Goal: Transaction & Acquisition: Purchase product/service

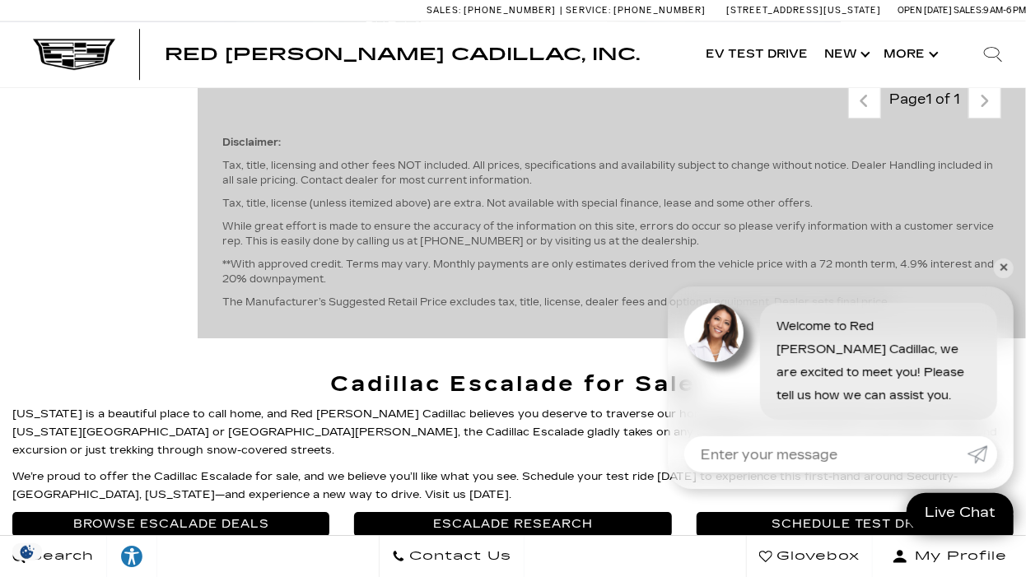
scroll to position [2231, 0]
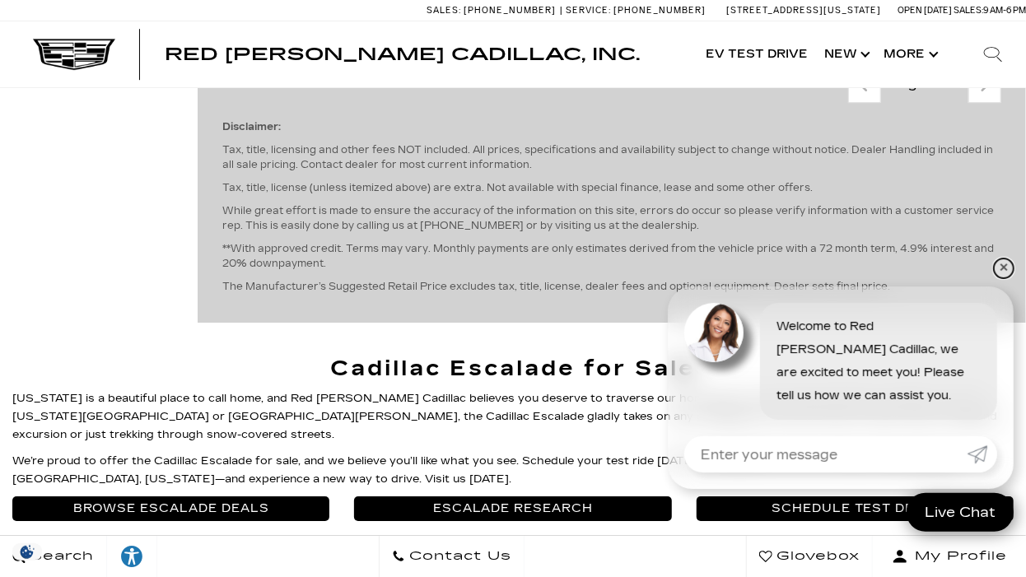
click at [1003, 261] on link "✕" at bounding box center [1004, 269] width 20 height 20
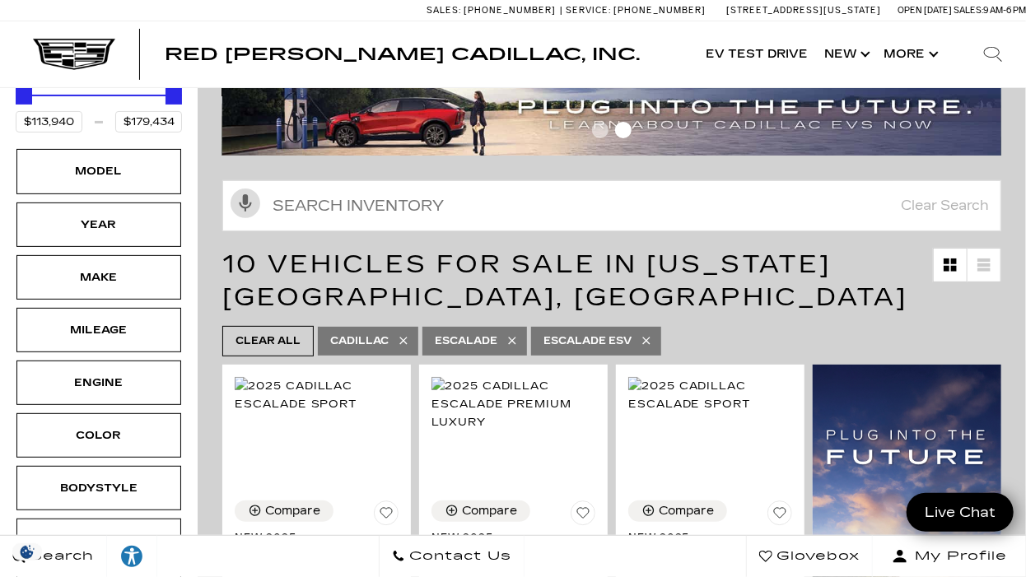
scroll to position [0, 0]
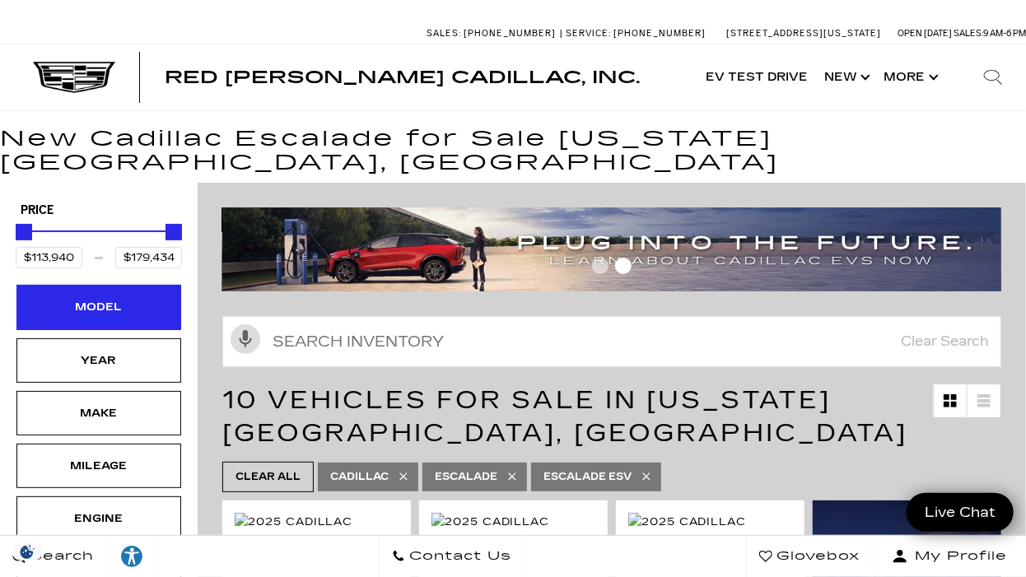
click at [101, 298] on div "Model" at bounding box center [99, 307] width 82 height 18
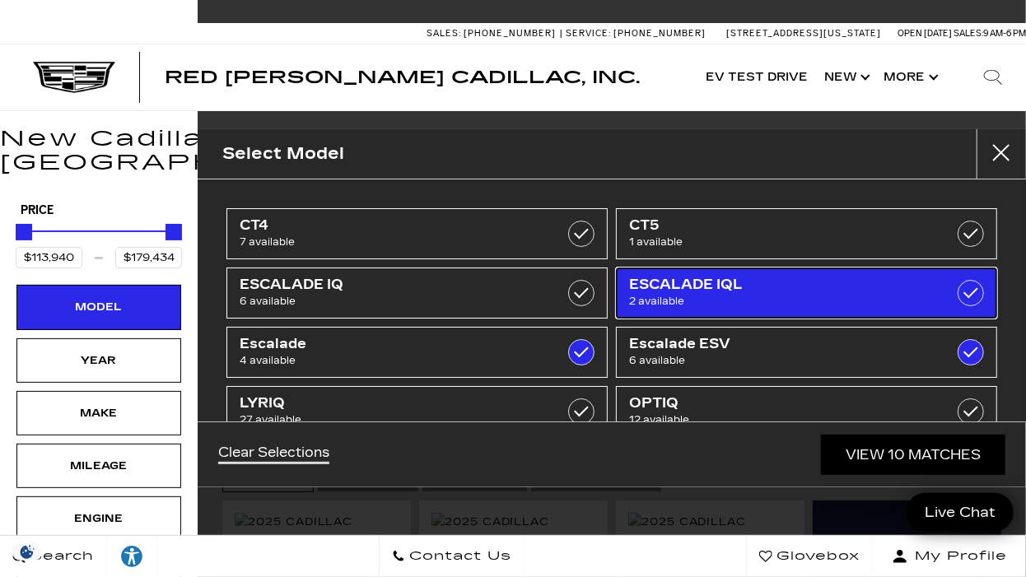
click at [711, 283] on span "ESCALADE IQL" at bounding box center [780, 285] width 302 height 16
checkbox input "true"
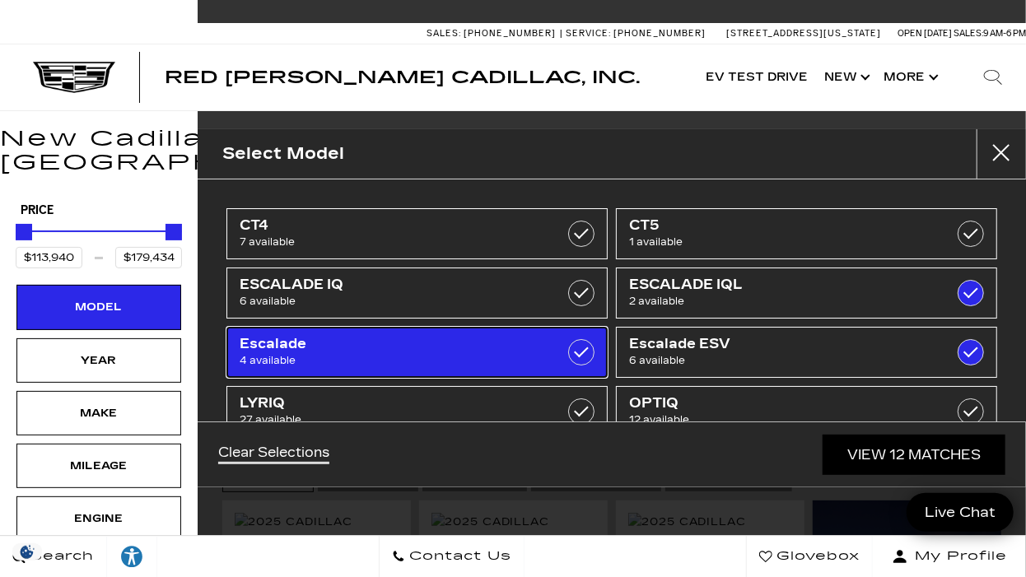
click at [576, 355] on label at bounding box center [581, 352] width 26 height 26
type input "$118,829"
checkbox input "false"
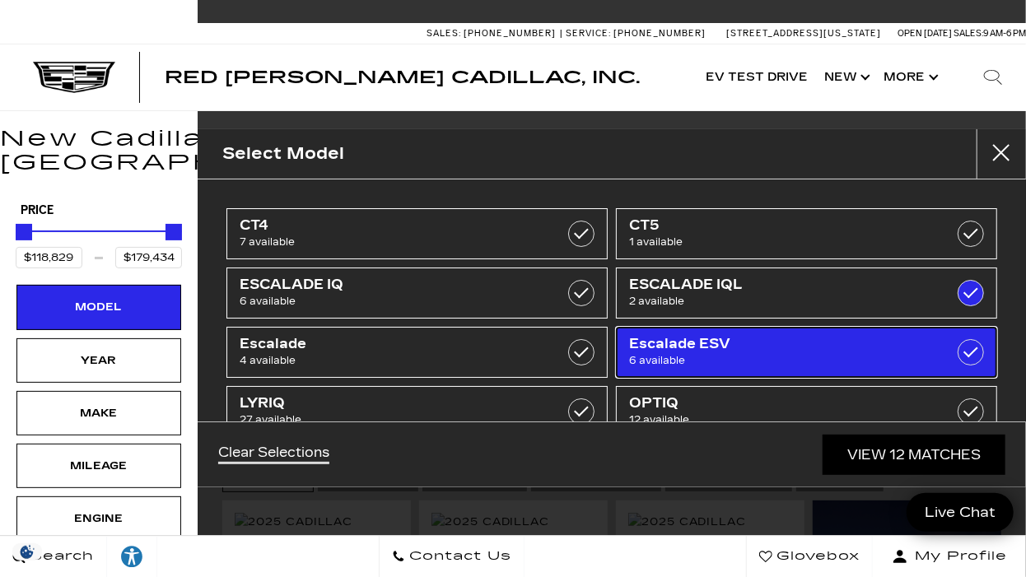
click at [972, 350] on label at bounding box center [971, 352] width 26 height 26
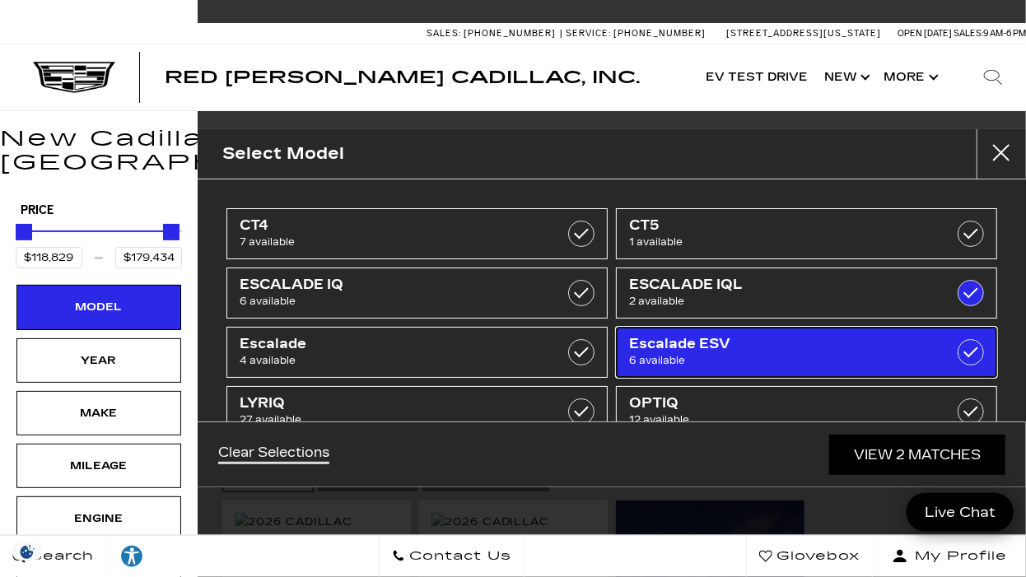
type input "$141,015"
type input "$156,240"
checkbox input "false"
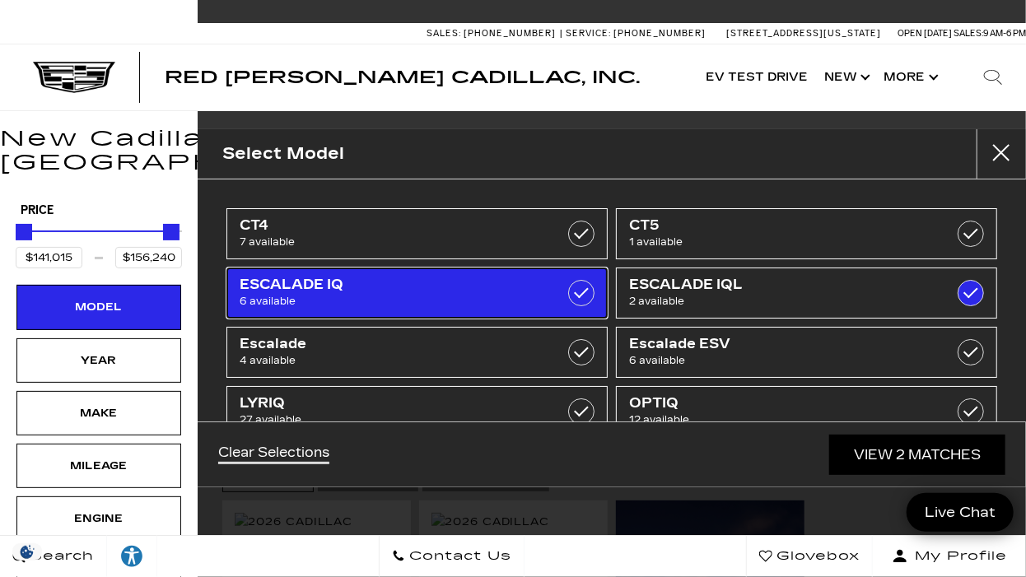
click at [431, 286] on span "ESCALADE IQ" at bounding box center [391, 285] width 302 height 16
type input "$133,515"
type input "$158,810"
checkbox input "true"
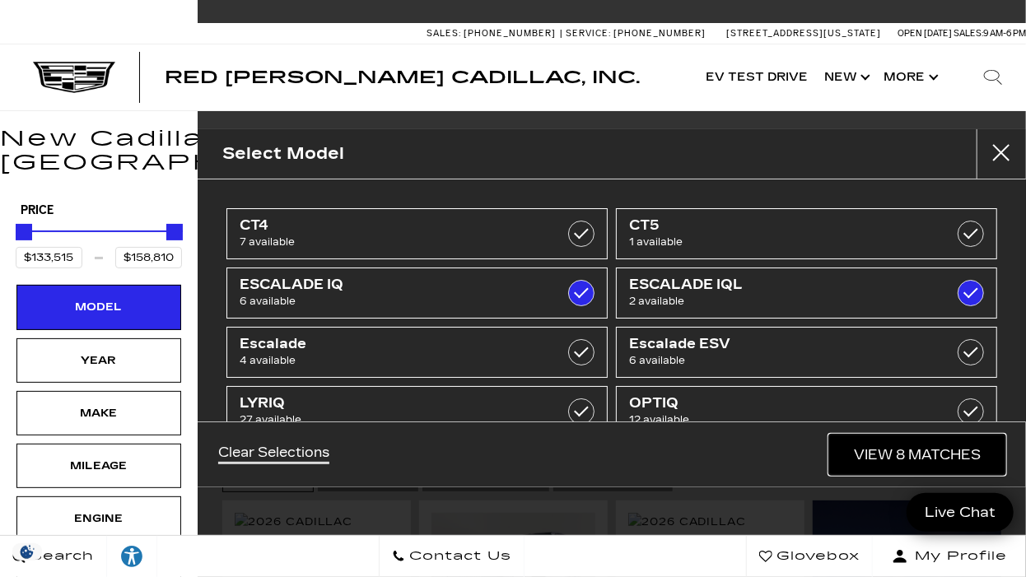
click at [971, 460] on link "View 8 Matches" at bounding box center [918, 455] width 176 height 40
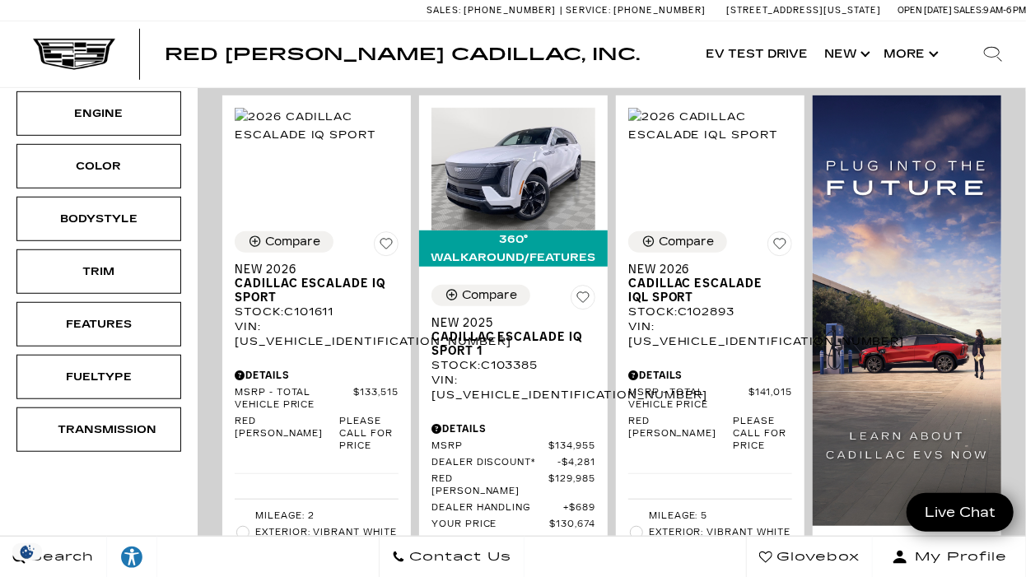
scroll to position [413, 0]
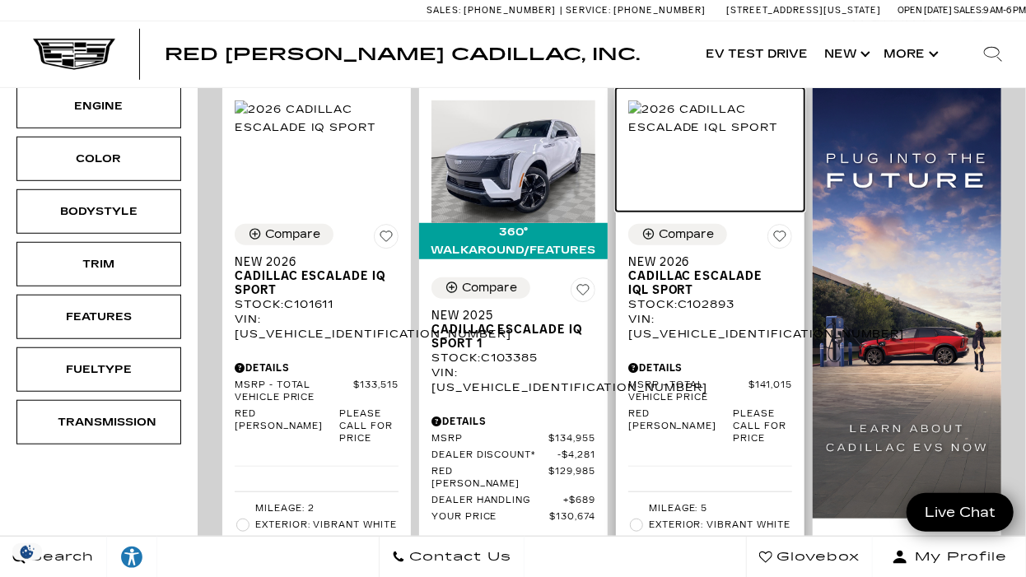
click at [730, 129] on img at bounding box center [711, 119] width 164 height 36
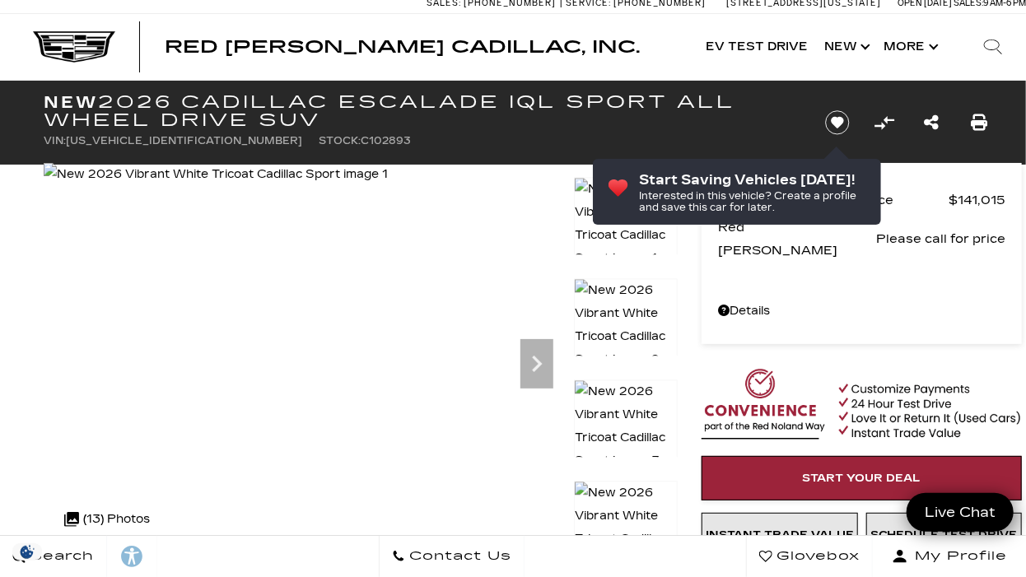
scroll to position [64, 0]
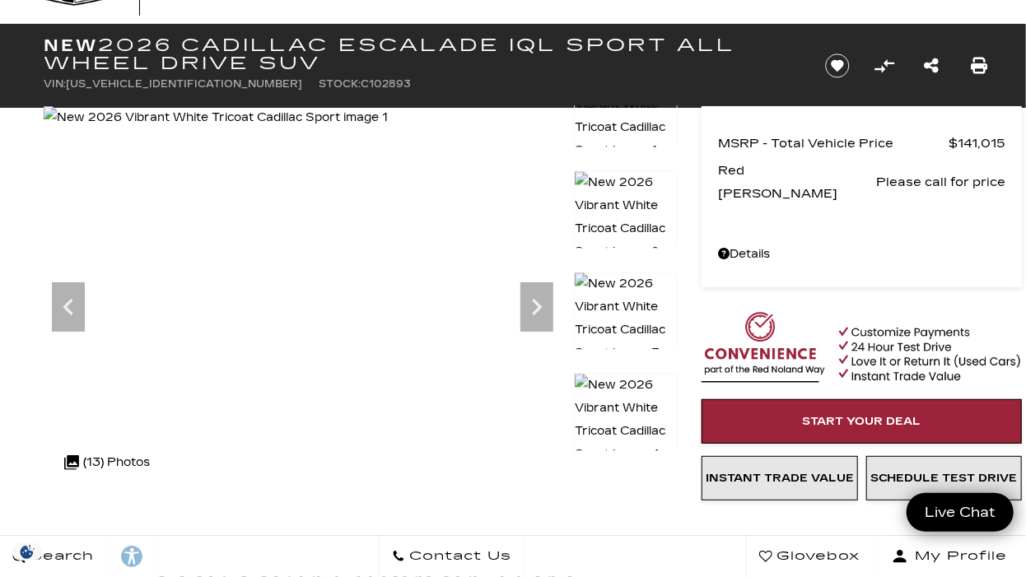
click at [535, 324] on icon "Next" at bounding box center [537, 307] width 33 height 33
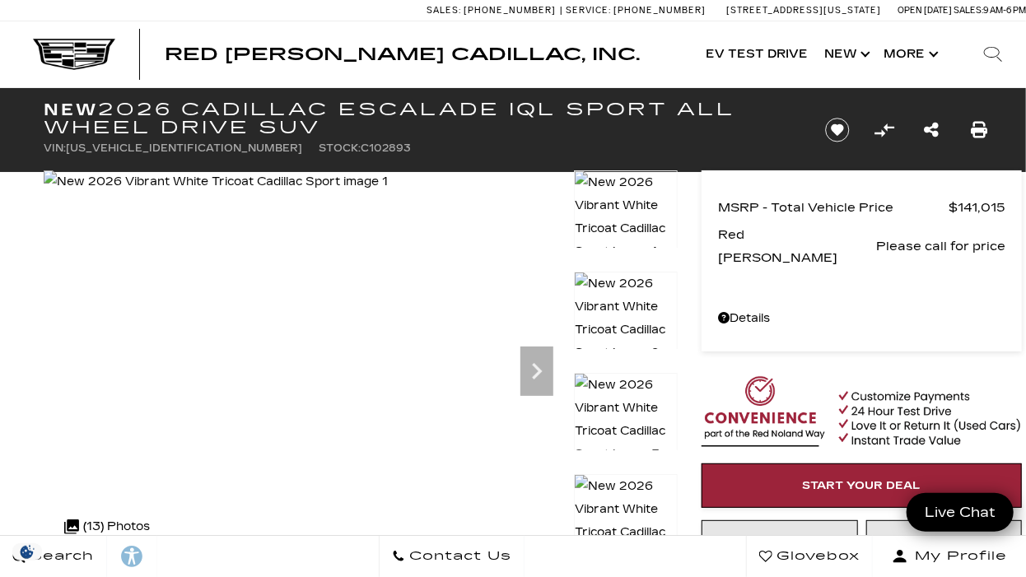
scroll to position [0, 0]
click at [538, 378] on icon "Next" at bounding box center [537, 371] width 33 height 33
click at [643, 506] on img at bounding box center [626, 521] width 104 height 94
click at [367, 194] on img at bounding box center [213, 182] width 347 height 23
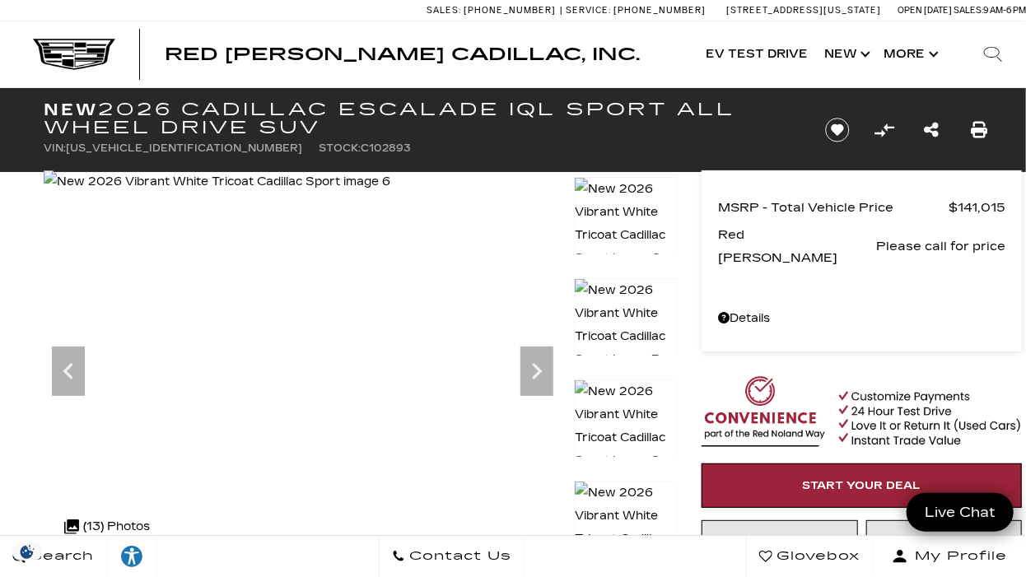
click at [633, 199] on img at bounding box center [626, 224] width 104 height 94
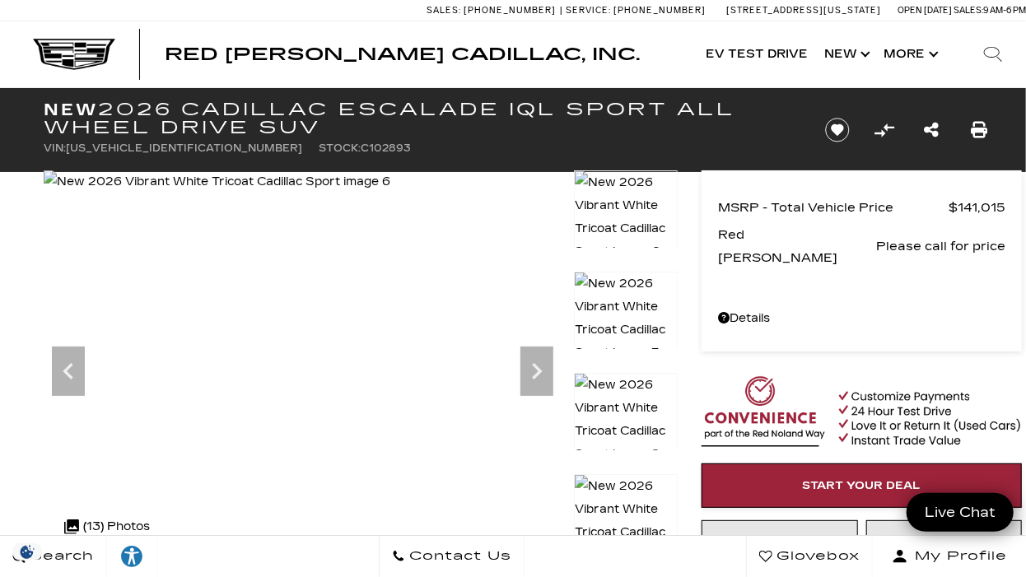
click at [633, 203] on img at bounding box center [626, 218] width 104 height 94
click at [647, 199] on img at bounding box center [626, 218] width 104 height 94
click at [305, 194] on img at bounding box center [217, 182] width 347 height 23
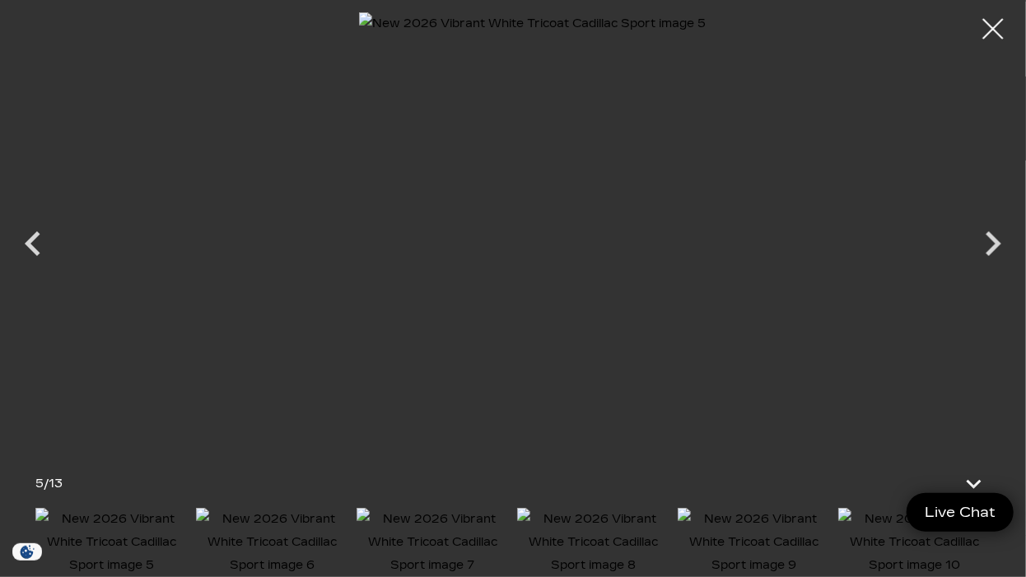
scroll to position [2, 0]
click at [999, 22] on div at bounding box center [994, 29] width 44 height 44
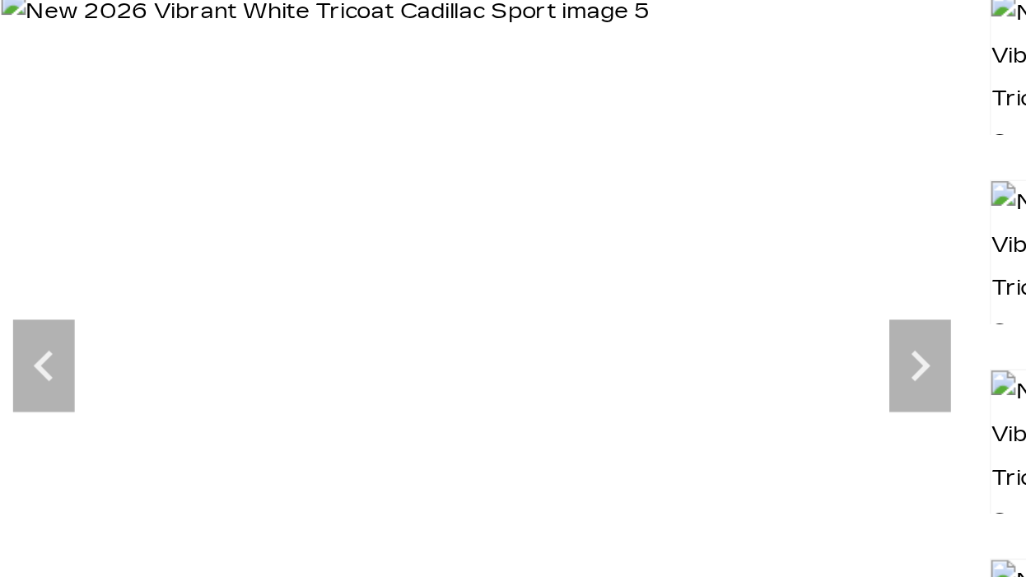
scroll to position [0, 0]
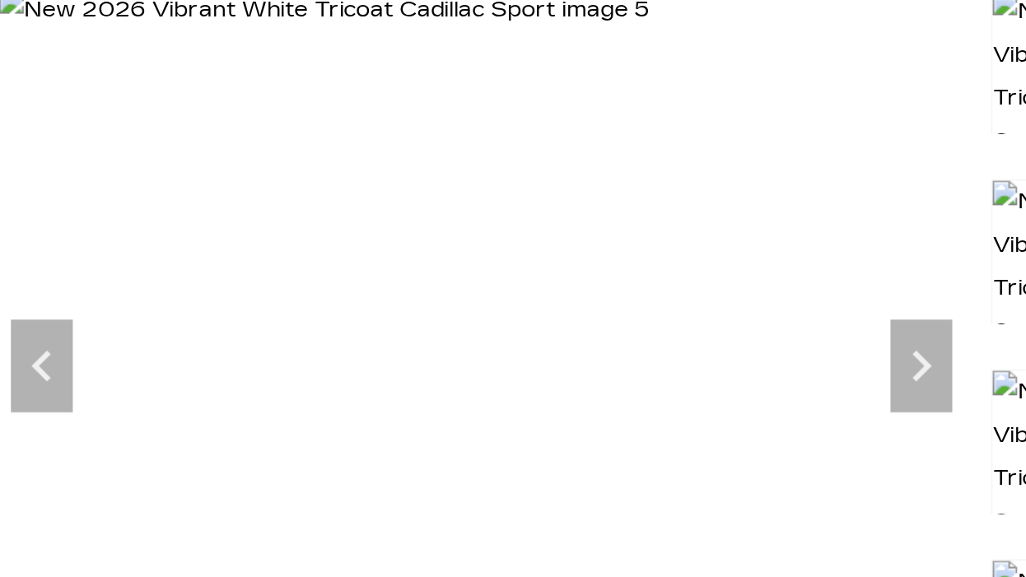
click at [325, 194] on img at bounding box center [218, 182] width 347 height 23
click at [335, 194] on img at bounding box center [217, 182] width 347 height 23
click at [536, 365] on icon "Next" at bounding box center [537, 371] width 10 height 16
click at [531, 367] on icon "Next" at bounding box center [537, 371] width 33 height 33
click at [535, 372] on icon "Next" at bounding box center [537, 371] width 33 height 33
